Goal: Transaction & Acquisition: Purchase product/service

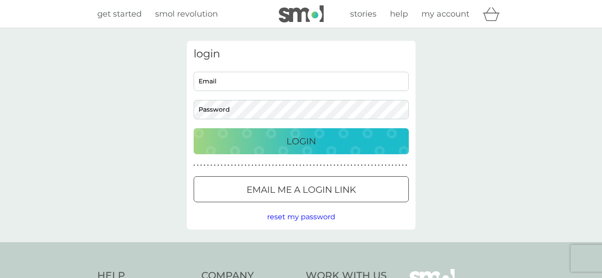
click at [257, 82] on input "Email" at bounding box center [301, 81] width 215 height 19
type input "s-darby@sky.com"
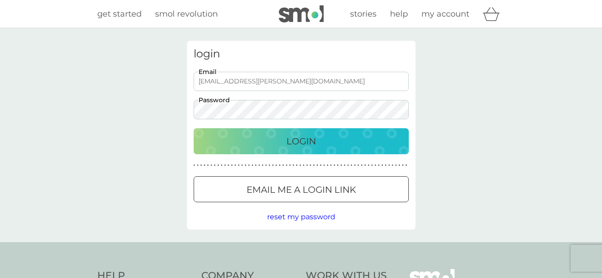
click at [248, 146] on div "Login" at bounding box center [301, 141] width 197 height 14
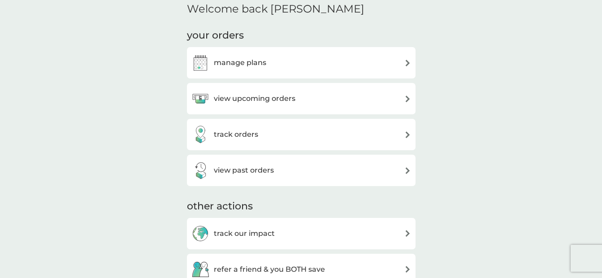
click at [236, 61] on h3 "manage plans" at bounding box center [240, 63] width 52 height 12
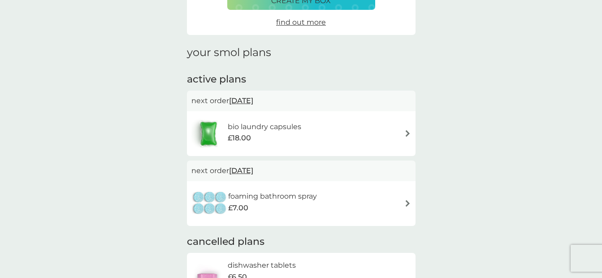
scroll to position [90, 0]
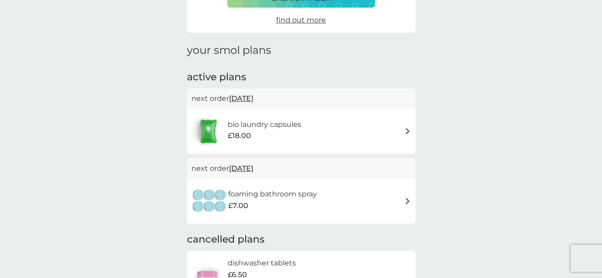
click at [242, 117] on div "bio laundry capsules £18.00" at bounding box center [251, 131] width 119 height 31
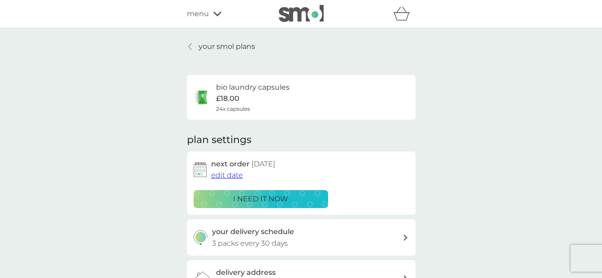
click at [238, 197] on p "i need it now" at bounding box center [260, 199] width 55 height 12
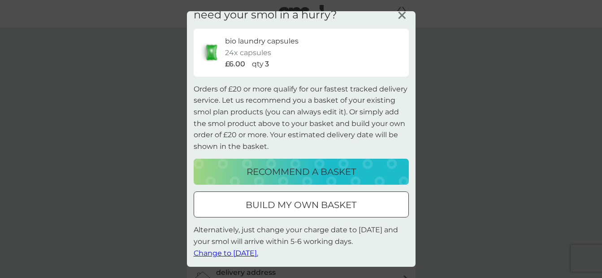
scroll to position [13, 0]
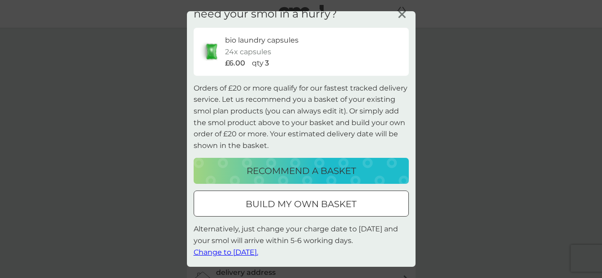
click at [321, 205] on p "build my own basket" at bounding box center [301, 204] width 111 height 14
click at [321, 205] on div "need your smol in a hurry? bio laundry capsules 24x capsules £6.00 qty 3 Orders…" at bounding box center [301, 133] width 229 height 268
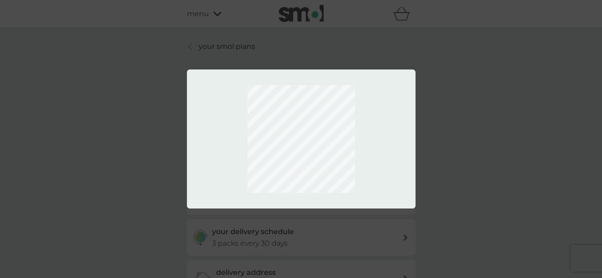
scroll to position [0, 0]
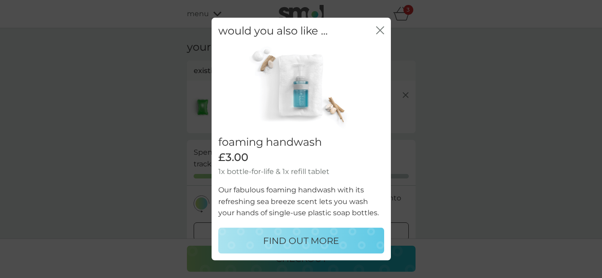
click at [382, 32] on icon "close" at bounding box center [382, 30] width 4 height 7
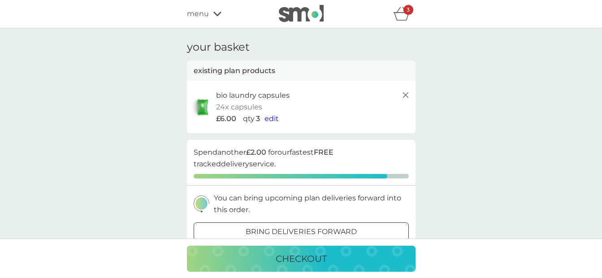
scroll to position [45, 0]
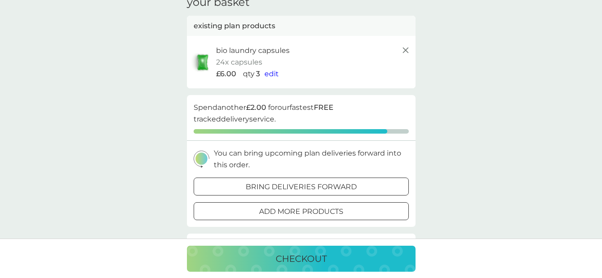
click at [271, 74] on span "edit" at bounding box center [272, 74] width 14 height 9
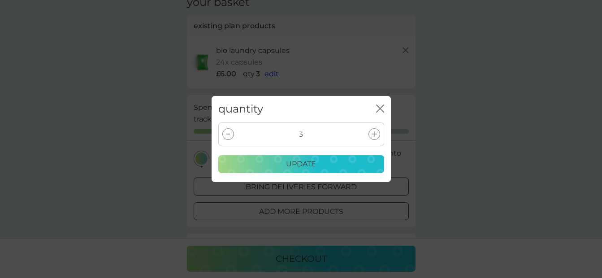
click at [378, 133] on div at bounding box center [375, 134] width 12 height 12
click at [315, 159] on p "update" at bounding box center [301, 164] width 30 height 12
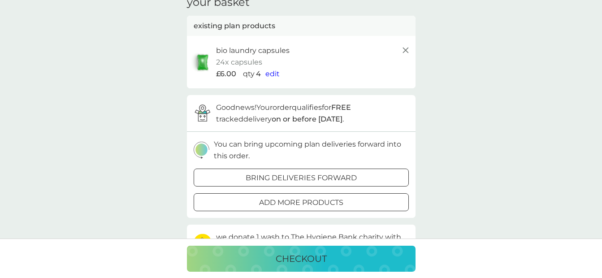
click at [306, 255] on p "checkout" at bounding box center [301, 259] width 51 height 14
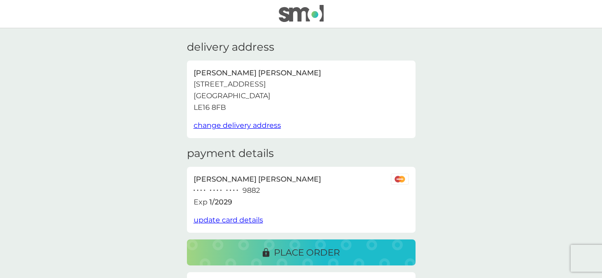
click at [279, 250] on p "place order" at bounding box center [307, 252] width 66 height 14
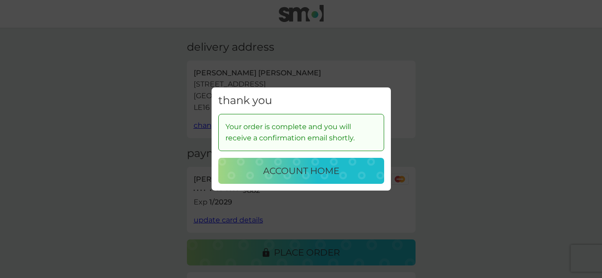
click at [245, 174] on div "account home" at bounding box center [301, 171] width 148 height 14
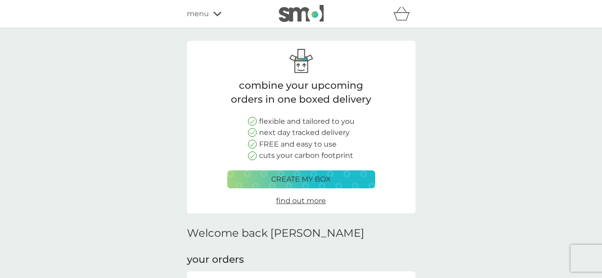
click at [215, 16] on icon at bounding box center [217, 13] width 8 height 5
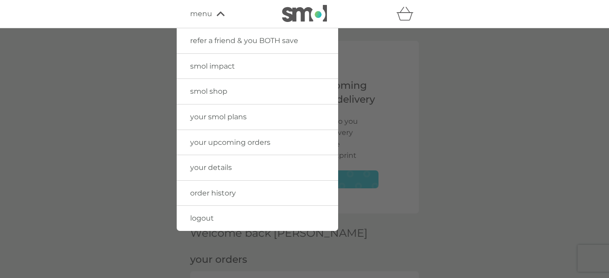
click at [223, 218] on link "logout" at bounding box center [257, 218] width 161 height 25
